Goal: Navigation & Orientation: Find specific page/section

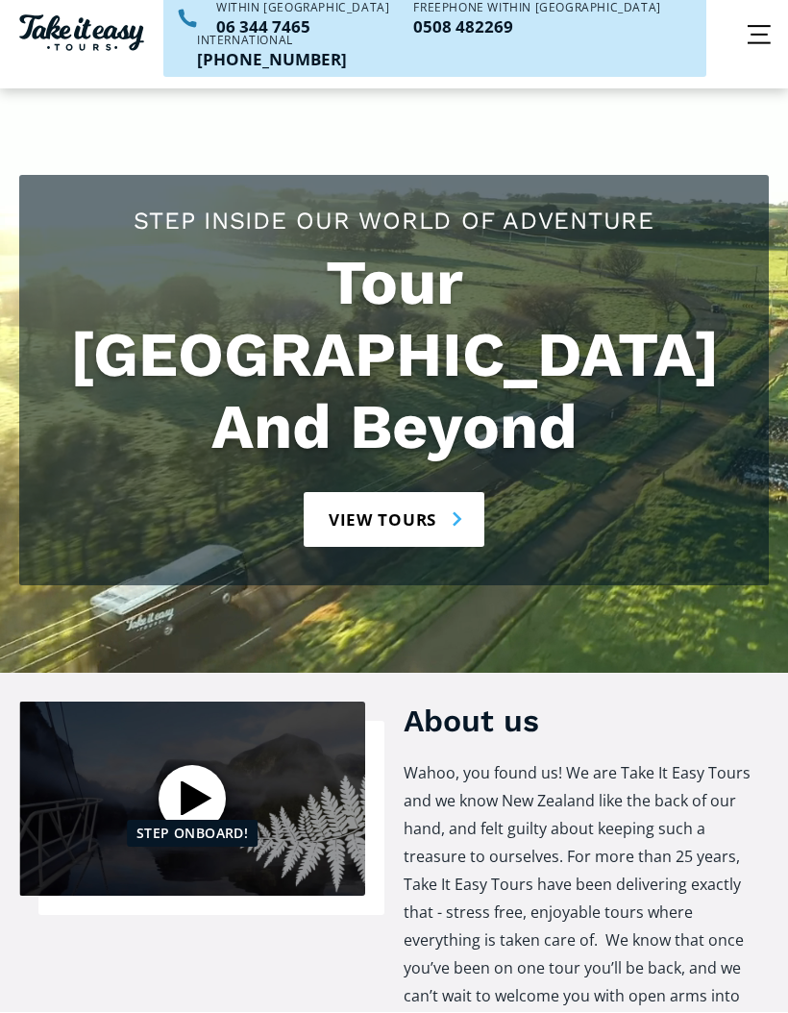
scroll to position [59, 0]
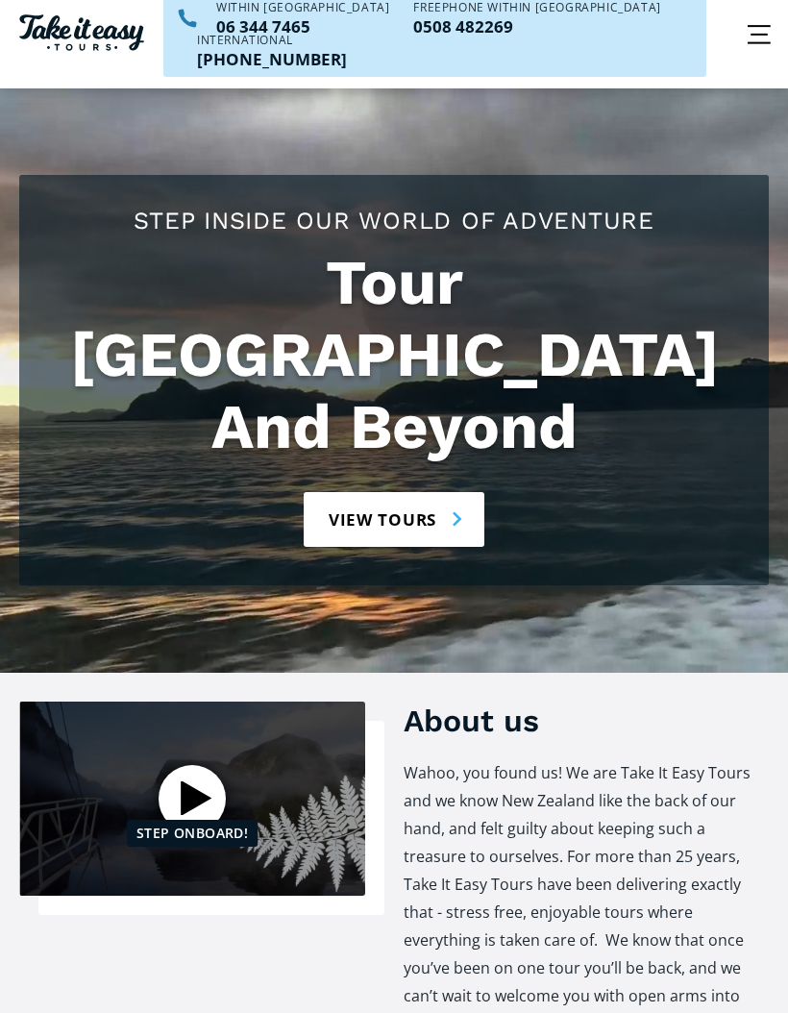
click at [388, 492] on link "View tours" at bounding box center [395, 519] width 182 height 55
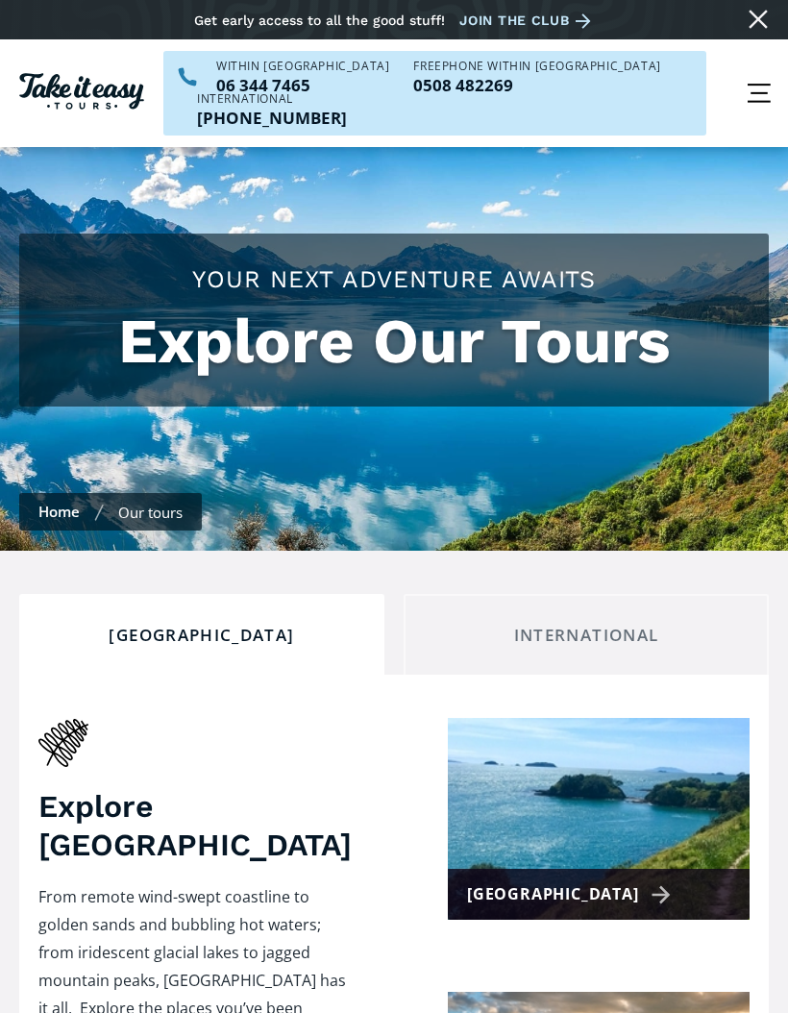
click at [487, 718] on img at bounding box center [599, 819] width 302 height 202
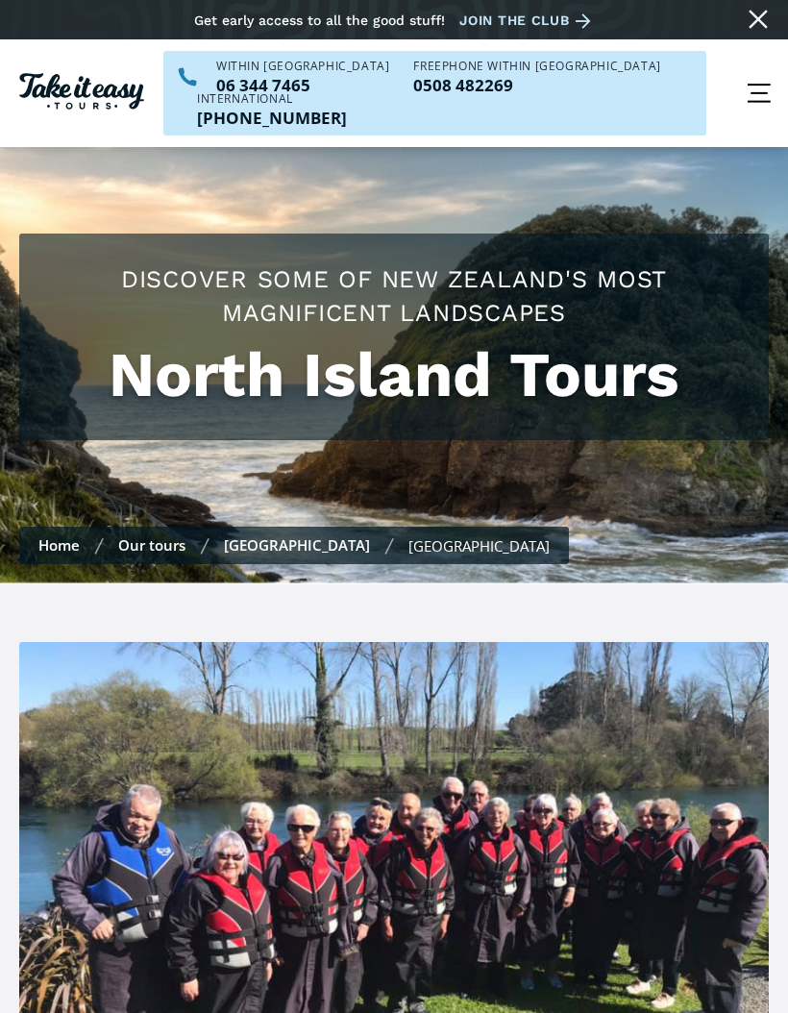
click at [148, 535] on link "Our tours" at bounding box center [151, 544] width 67 height 19
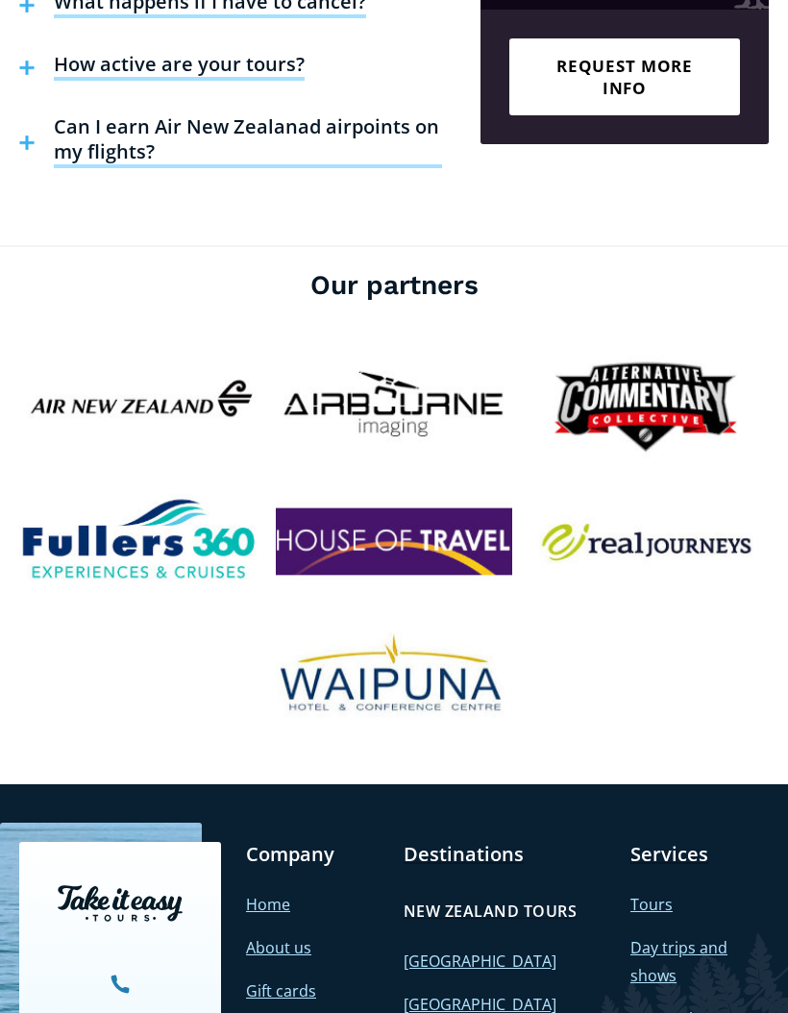
scroll to position [4427, 0]
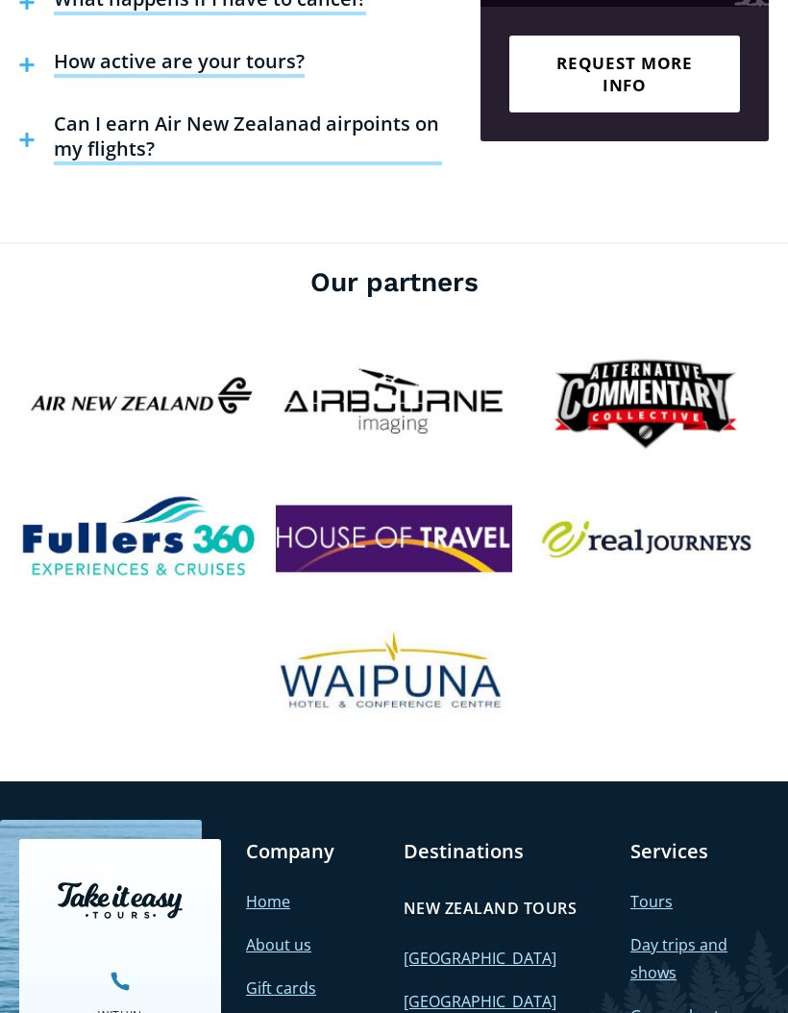
click at [665, 935] on link "Day trips and shows" at bounding box center [678, 959] width 97 height 49
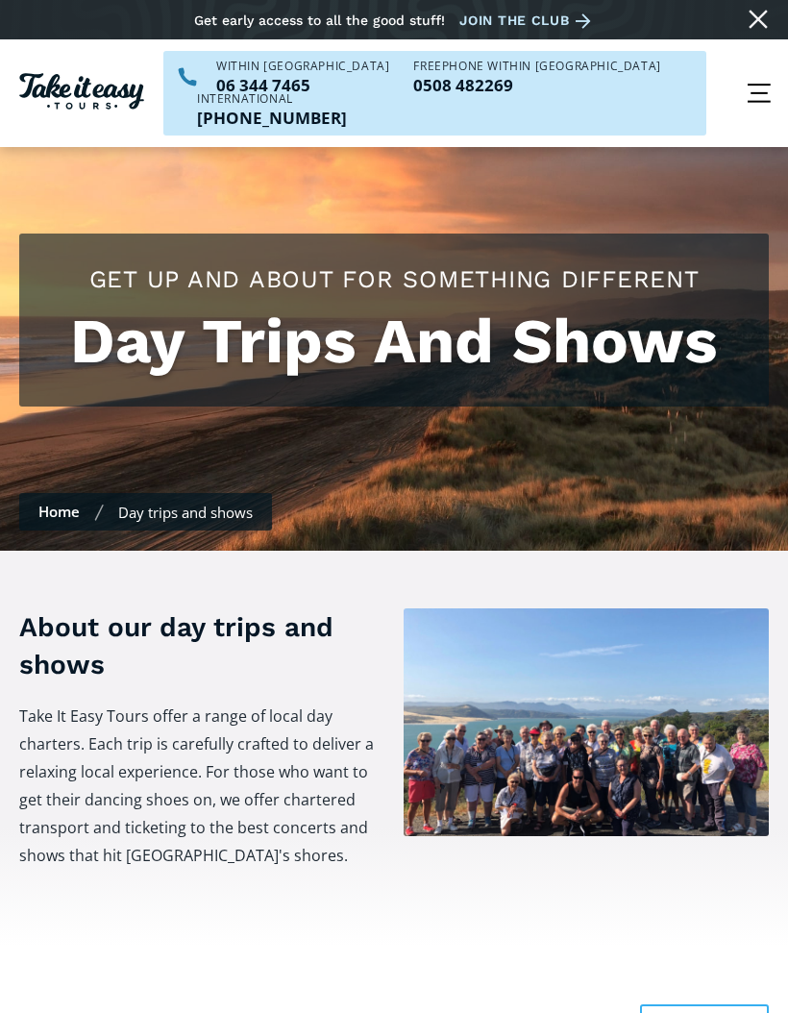
click at [485, 718] on img at bounding box center [586, 722] width 365 height 228
